Goal: Task Accomplishment & Management: Manage account settings

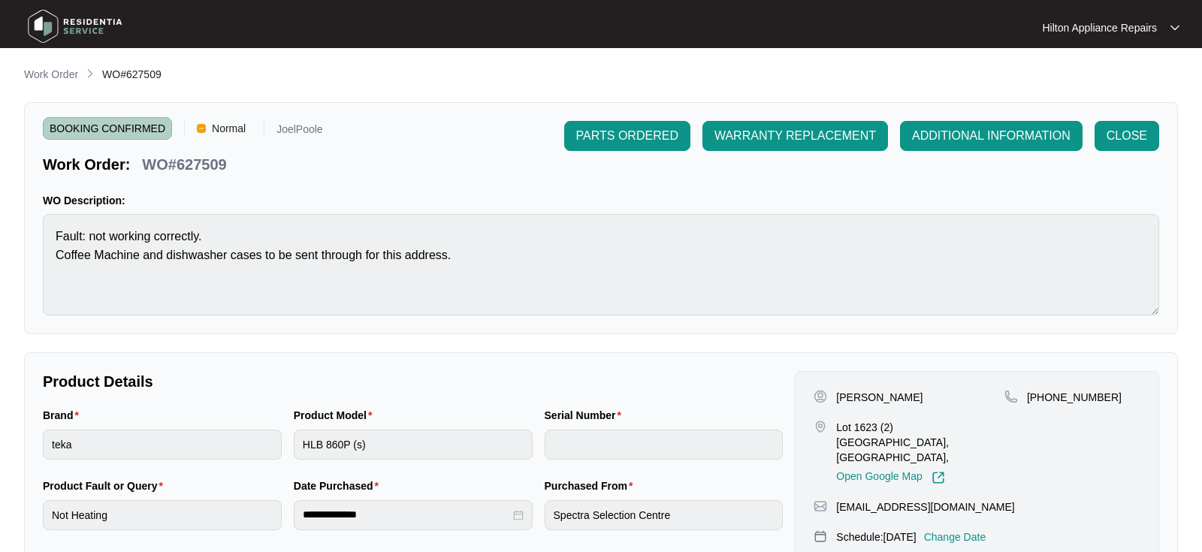
click at [63, 76] on p "Work Order" at bounding box center [51, 74] width 54 height 15
click at [45, 72] on p "Work Order" at bounding box center [51, 74] width 54 height 15
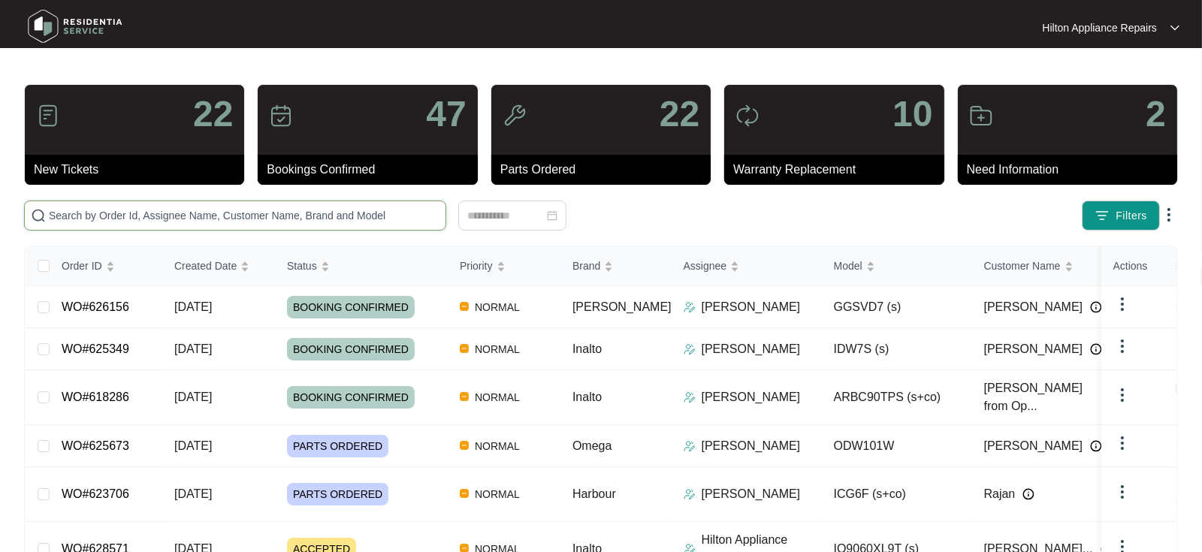
click at [91, 219] on input "text" at bounding box center [244, 215] width 391 height 17
paste input "WO#623006"
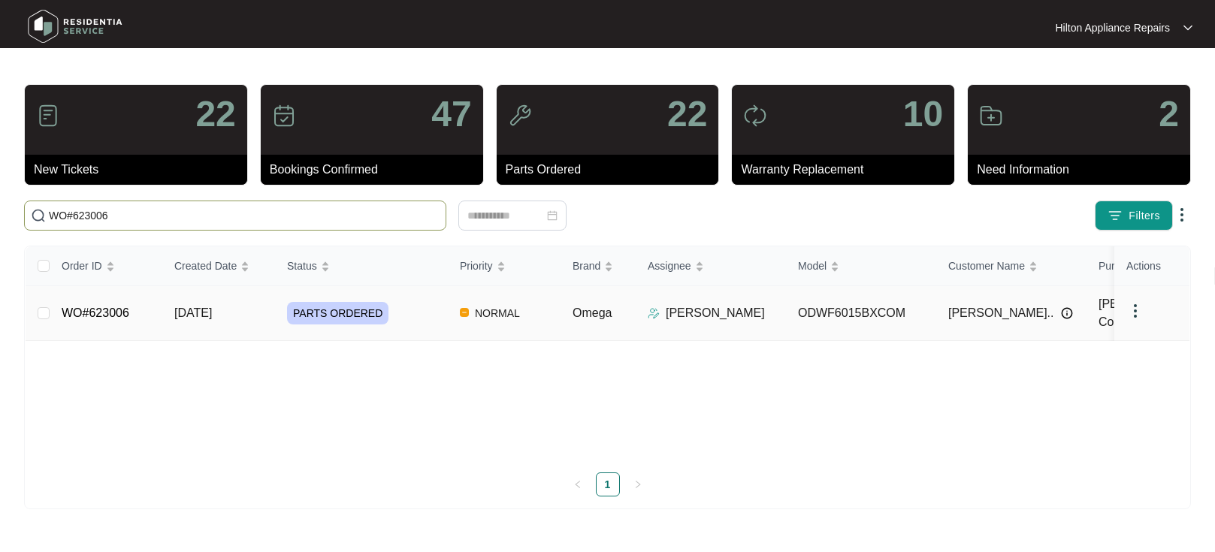
type input "WO#623006"
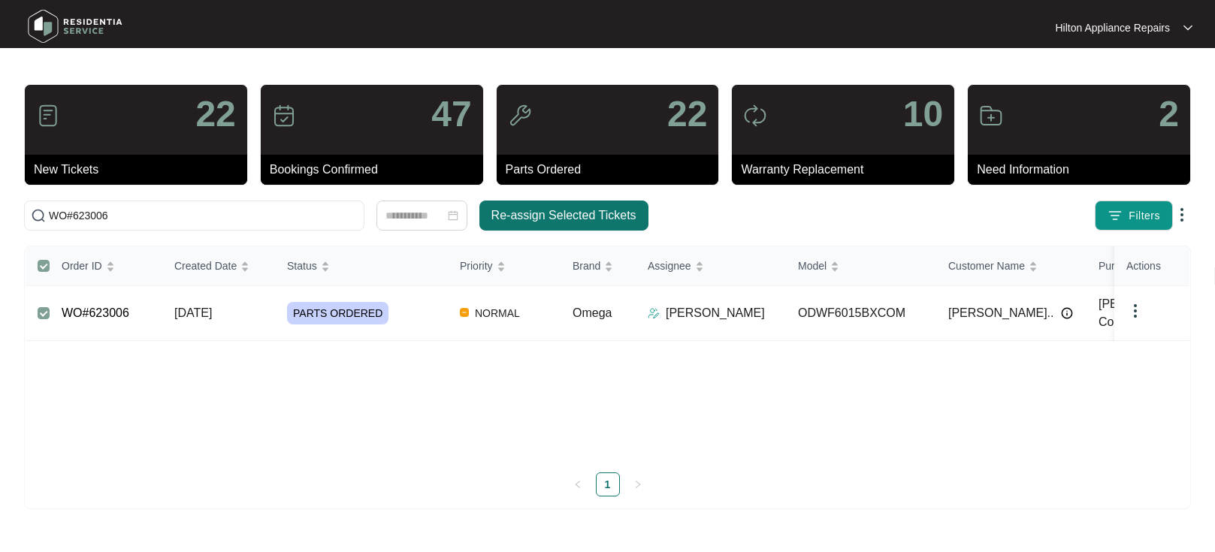
click at [534, 210] on span "Re-assign Selected Tickets" at bounding box center [563, 216] width 145 height 18
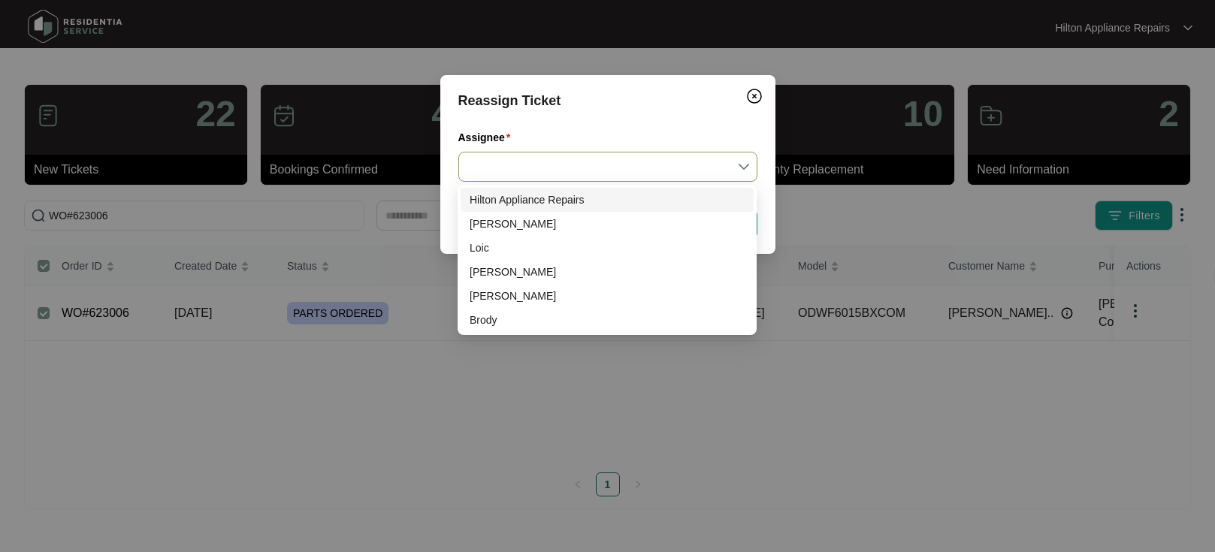
click at [741, 161] on input "Assignee" at bounding box center [607, 166] width 281 height 29
click at [491, 272] on div "[PERSON_NAME]" at bounding box center [606, 272] width 275 height 17
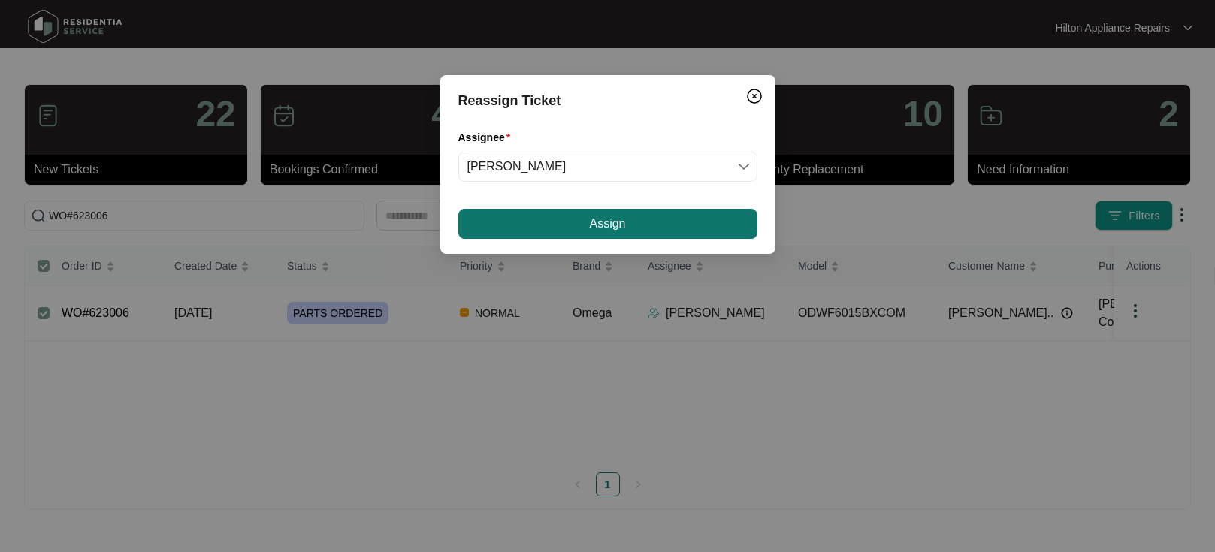
click at [574, 222] on button "Assign" at bounding box center [607, 224] width 299 height 30
